Goal: Obtain resource: Download file/media

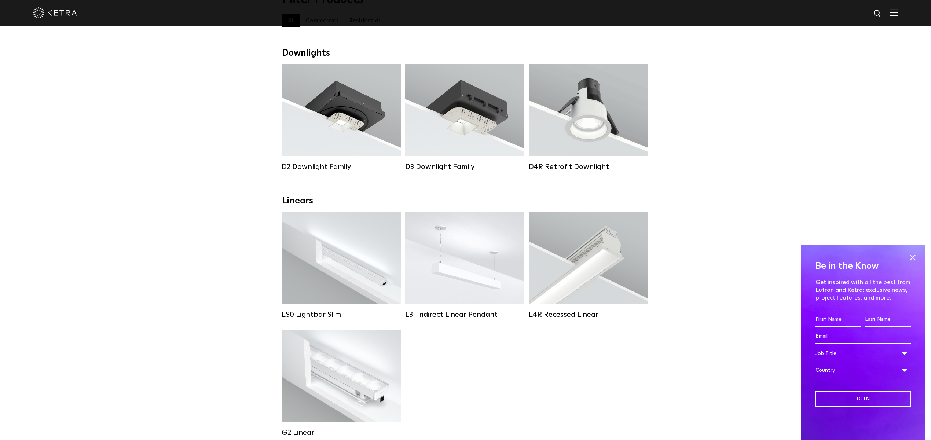
scroll to position [150, 0]
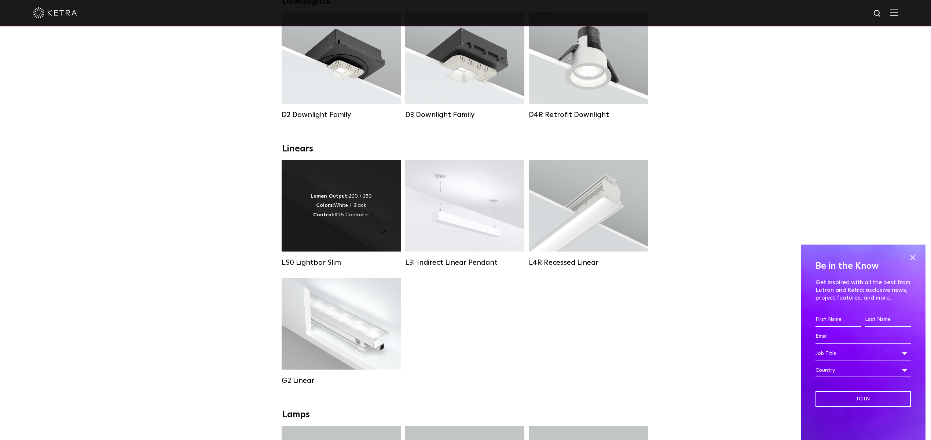
click at [325, 221] on div "Lumen Output: 200 / 350 Colors: White / Black Control: X96 Controller" at bounding box center [340, 206] width 119 height 92
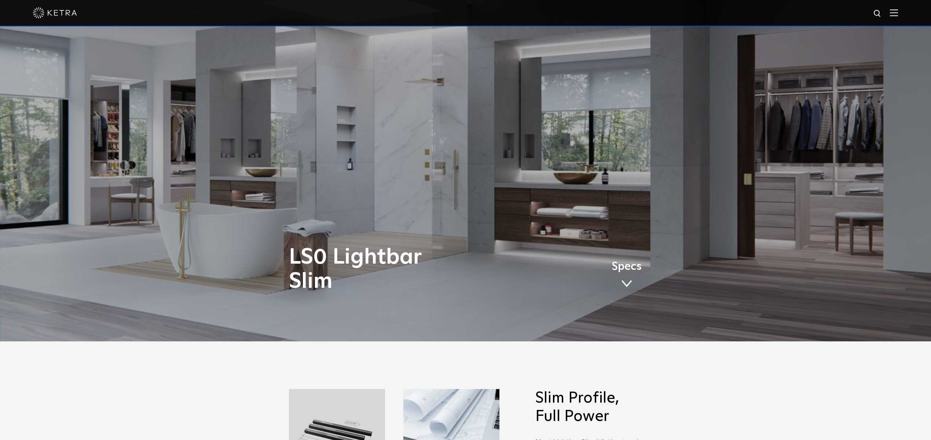
scroll to position [79, 0]
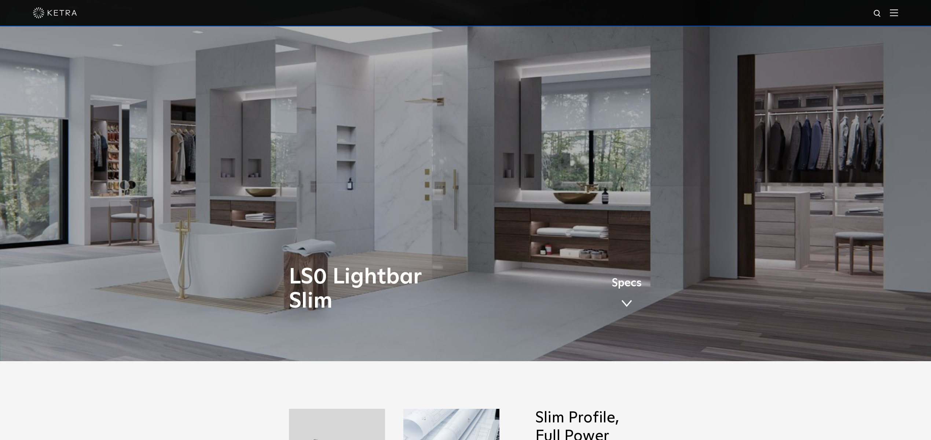
click at [628, 288] on span "Specs" at bounding box center [626, 283] width 30 height 11
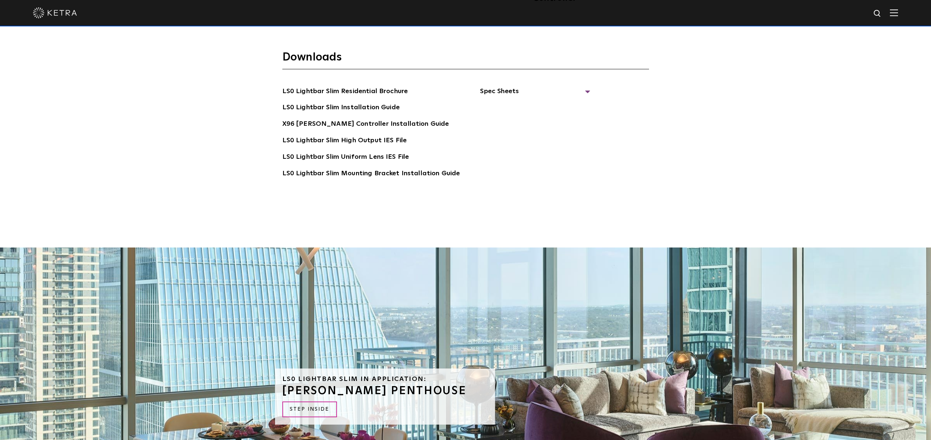
scroll to position [1839, 0]
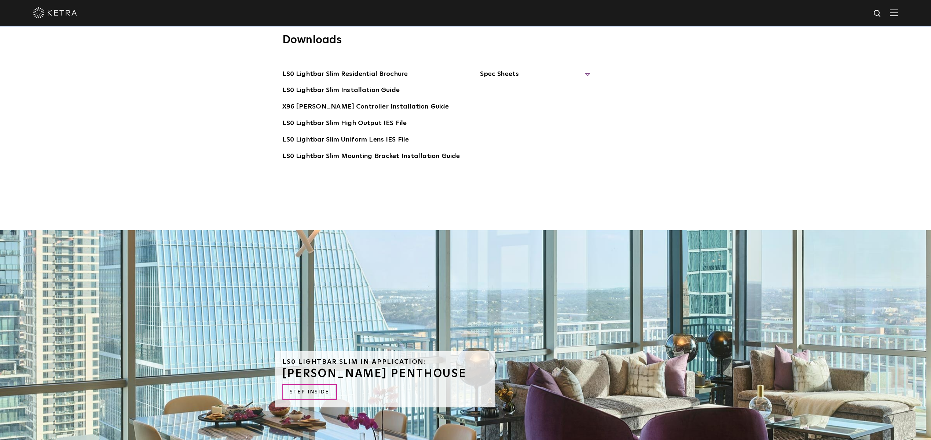
click at [507, 69] on span "Spec Sheets" at bounding box center [535, 77] width 110 height 16
click at [502, 85] on link "LS0 Lightbar Slim Spec Sheet" at bounding box center [536, 91] width 94 height 12
